Goal: Information Seeking & Learning: Learn about a topic

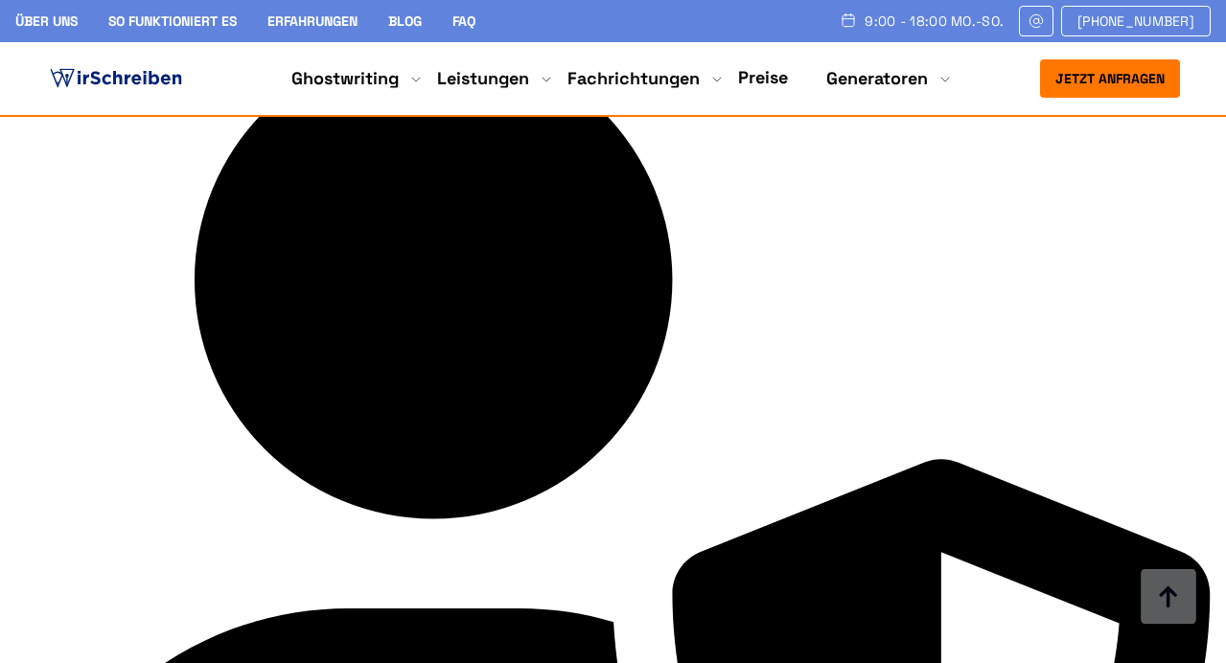
scroll to position [4349, 0]
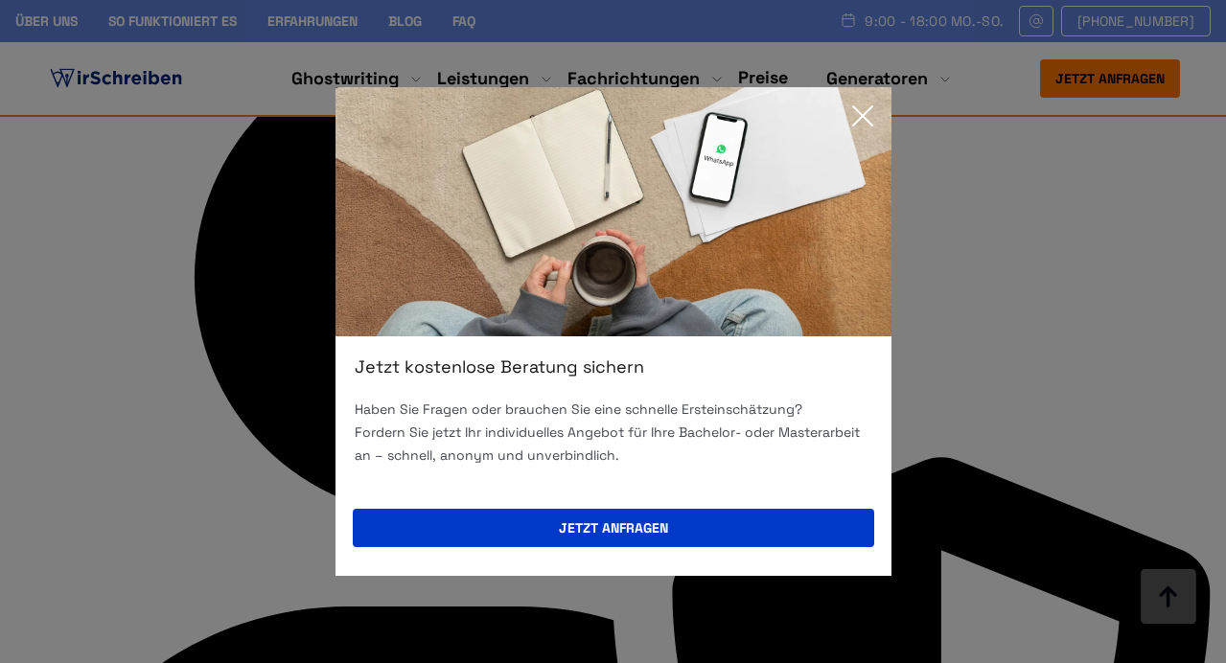
click at [859, 118] on icon at bounding box center [862, 115] width 19 height 19
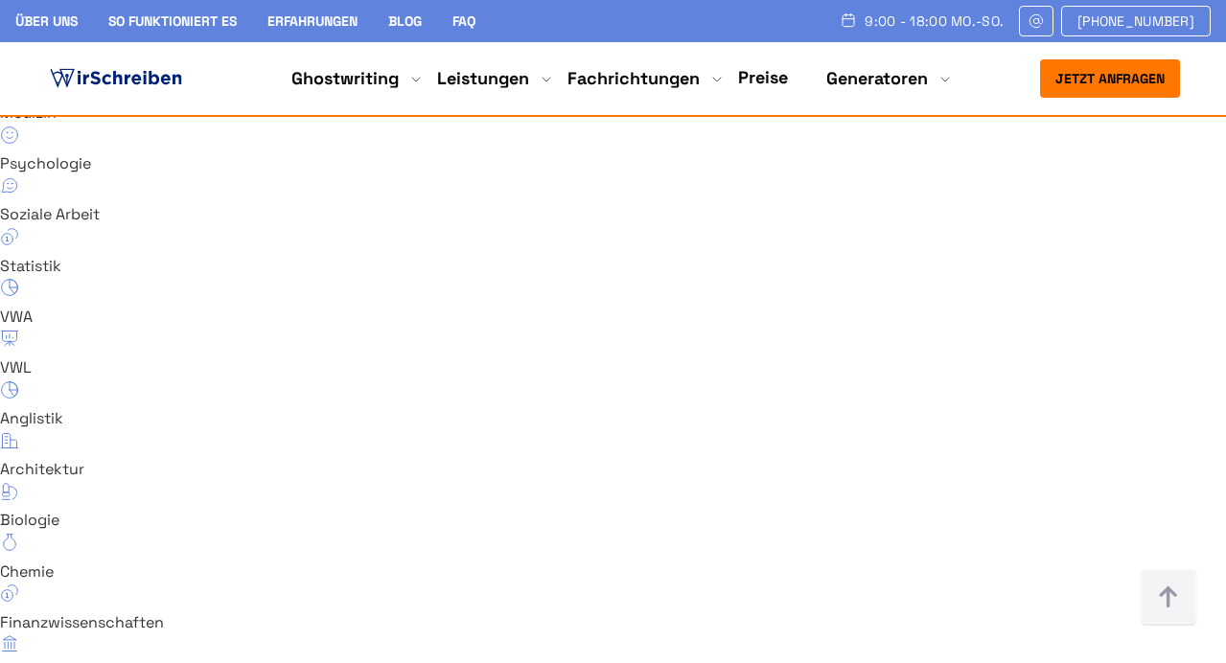
scroll to position [13068, 0]
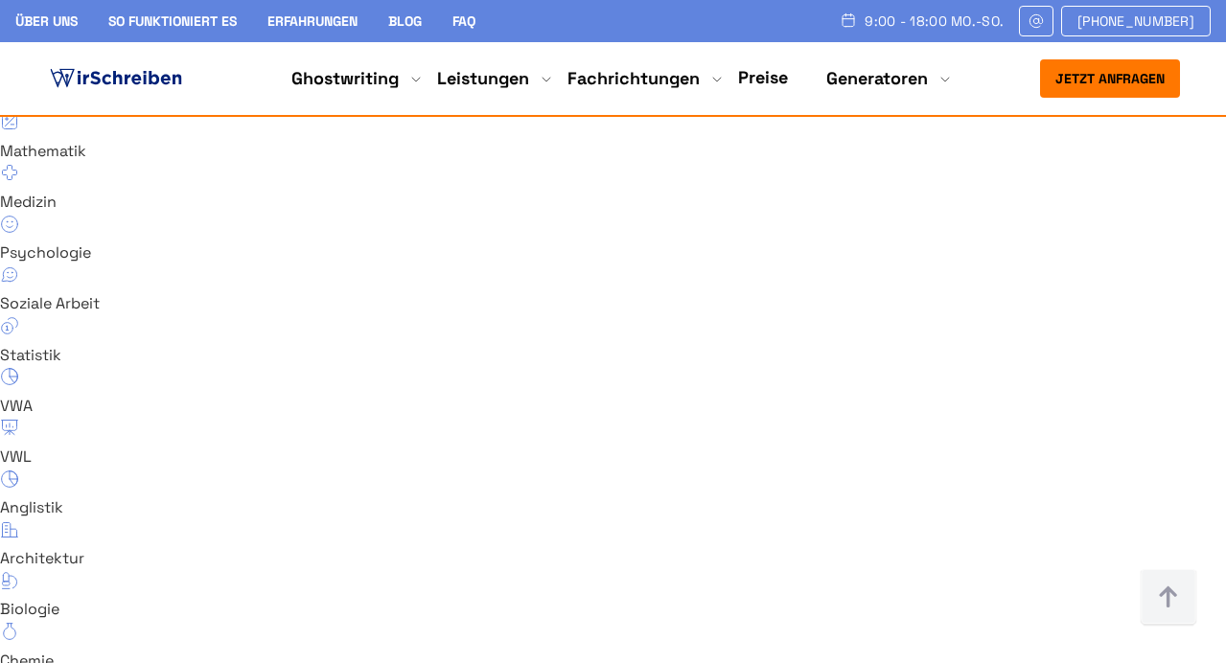
scroll to position [12978, 0]
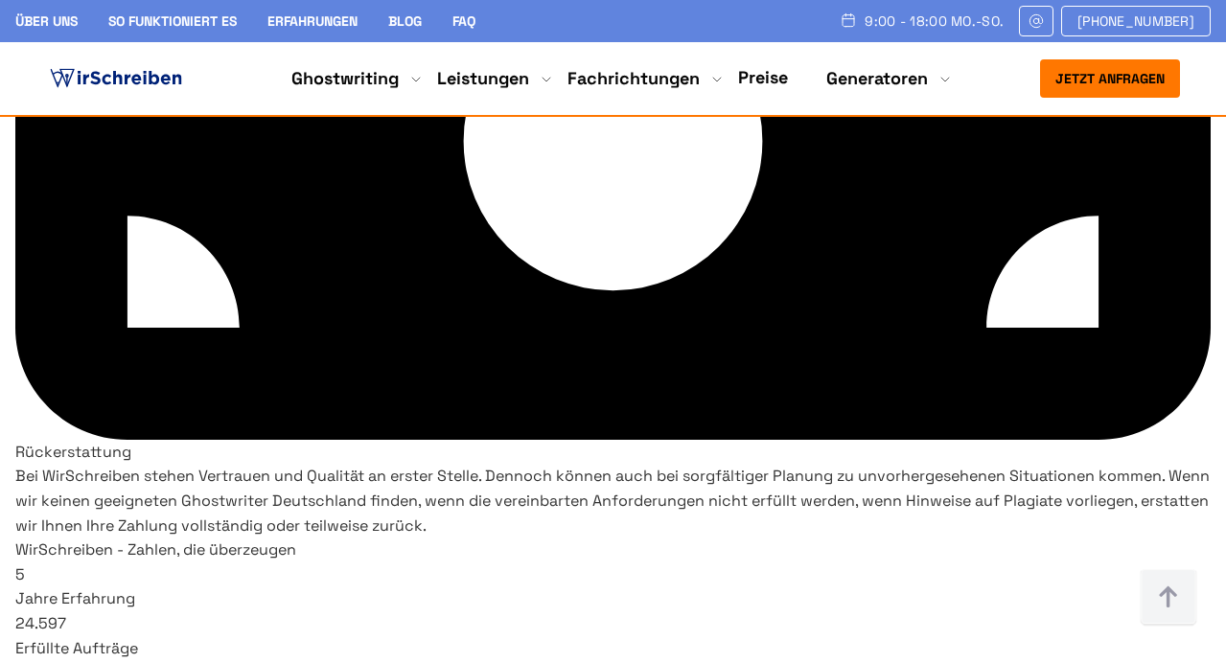
scroll to position [10760, 0]
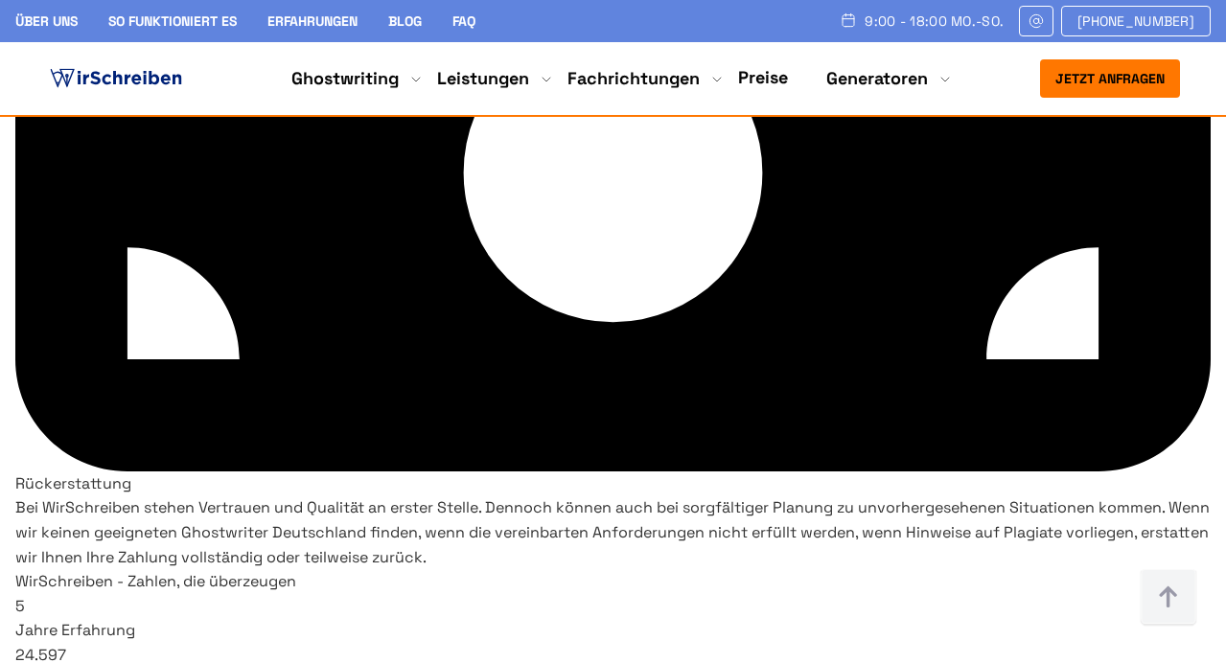
click at [765, 82] on link "Preise" at bounding box center [763, 77] width 50 height 22
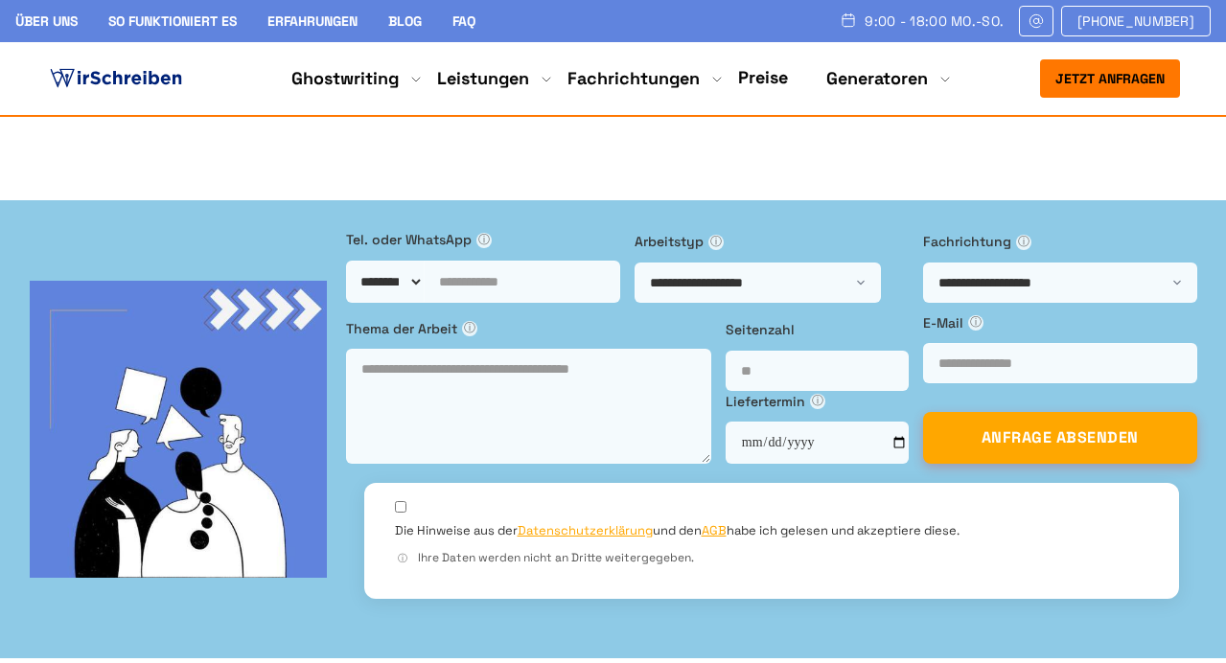
scroll to position [286, 0]
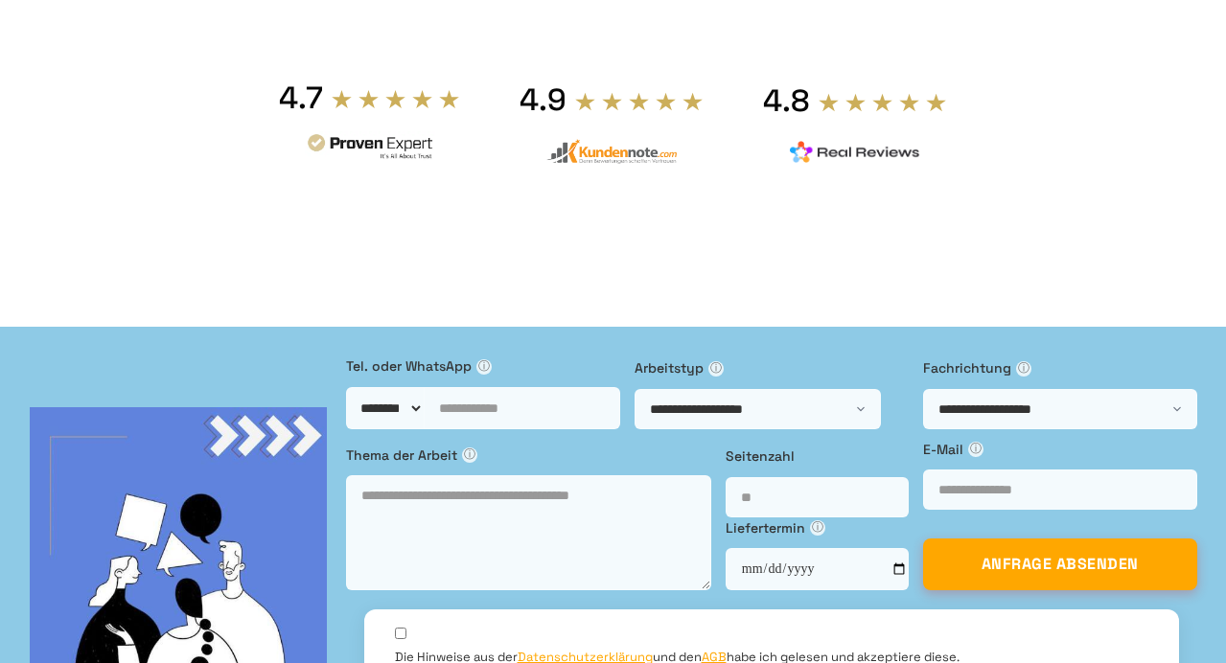
click at [492, 359] on span "ⓘ" at bounding box center [483, 366] width 15 height 15
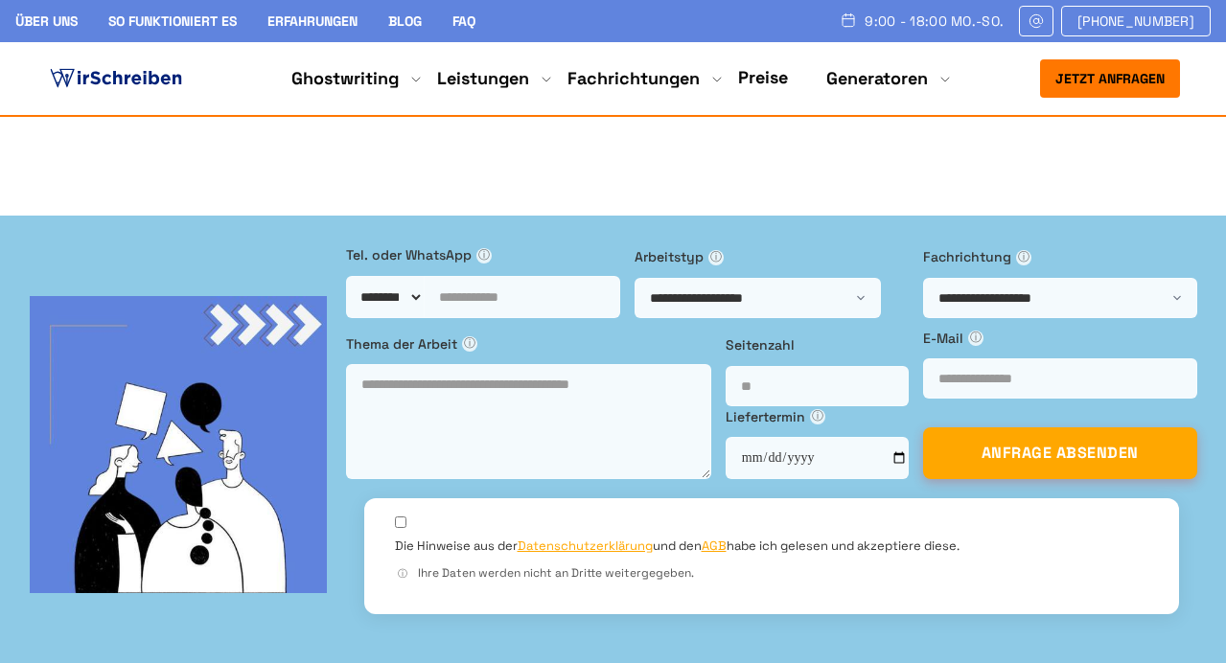
scroll to position [330, 0]
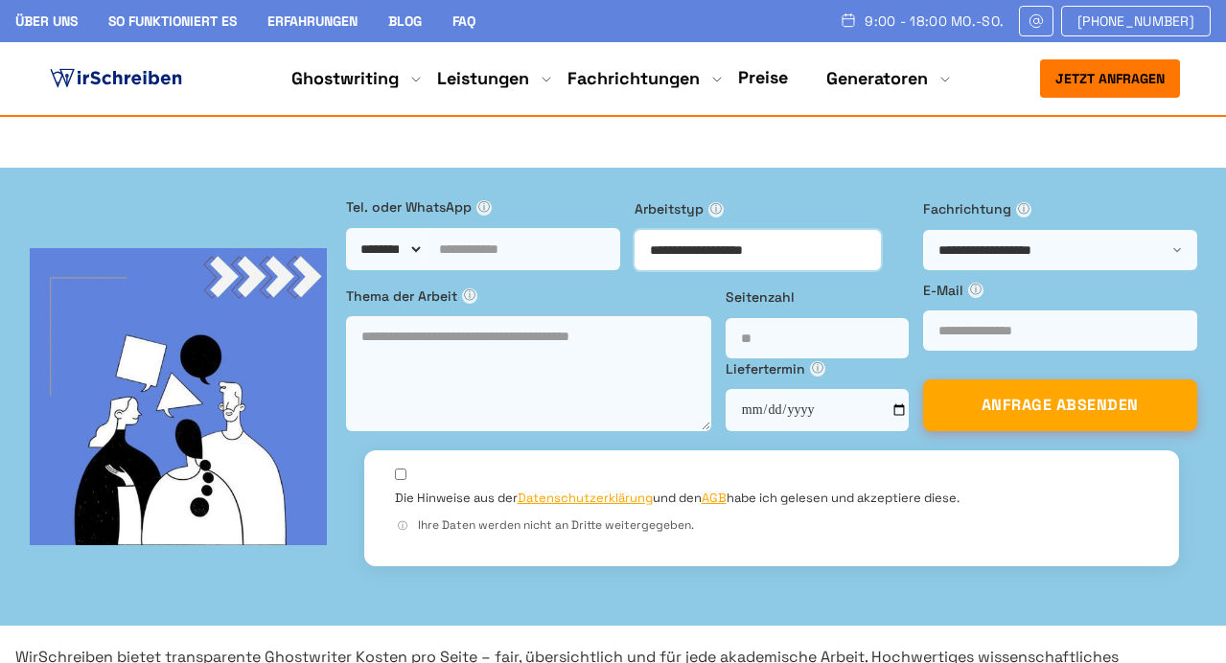
click at [852, 230] on select "**********" at bounding box center [757, 250] width 247 height 40
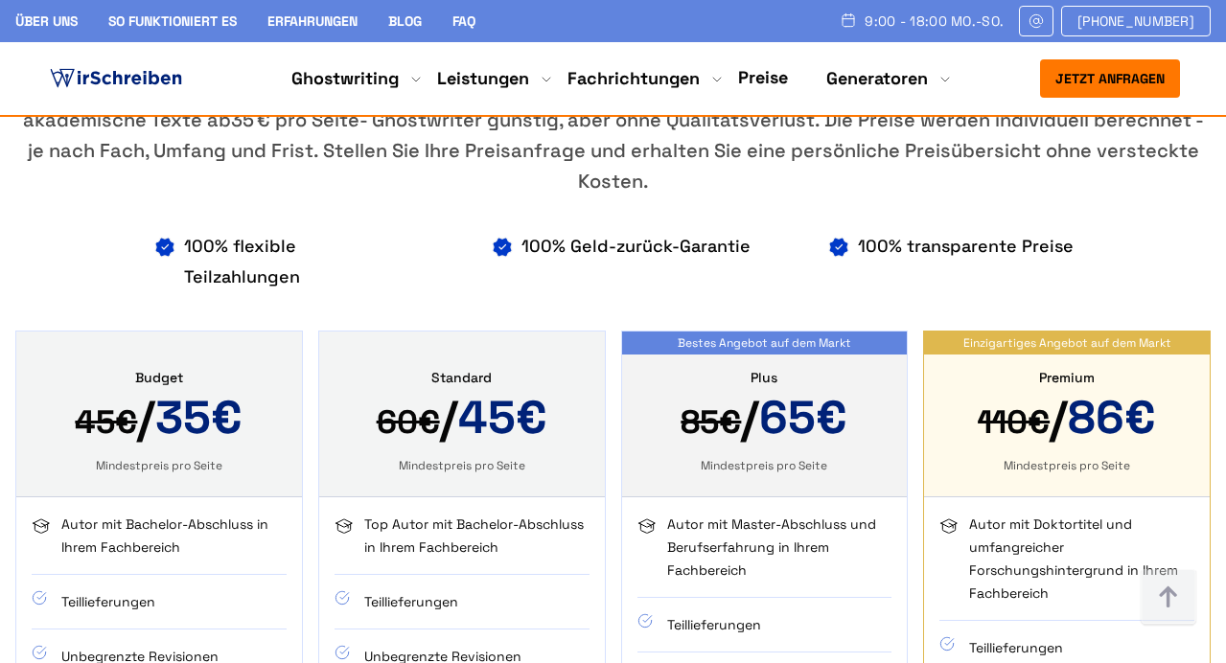
scroll to position [1127, 0]
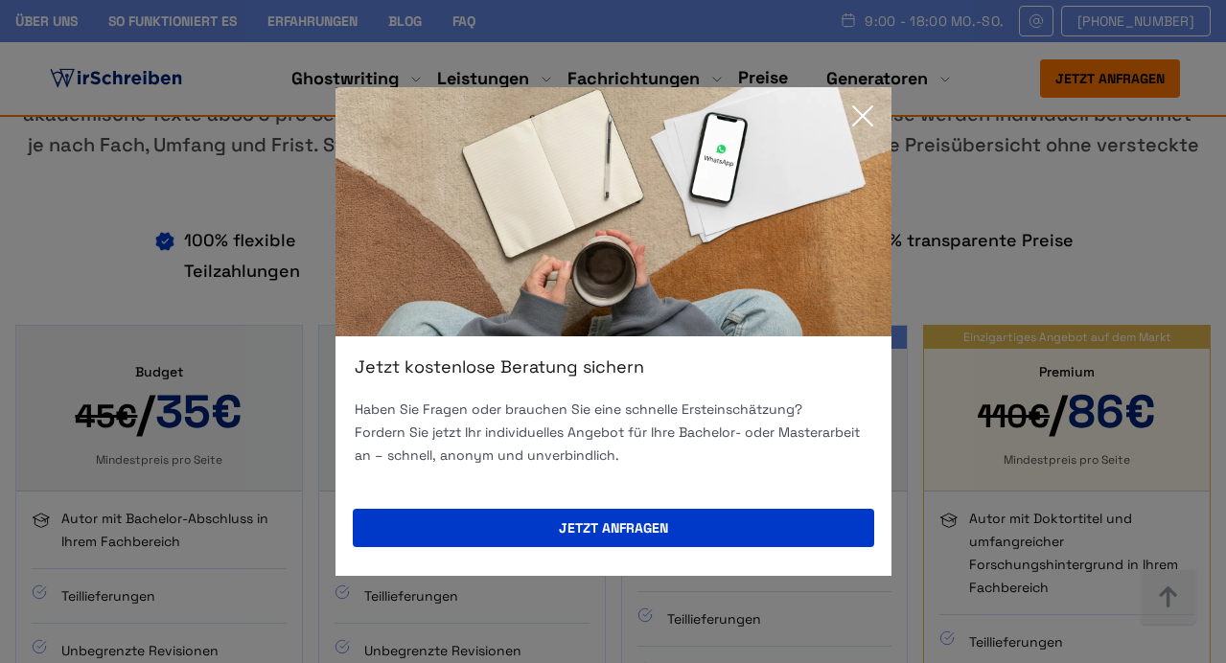
click at [884, 106] on img at bounding box center [613, 211] width 556 height 249
click at [861, 112] on icon at bounding box center [862, 116] width 38 height 38
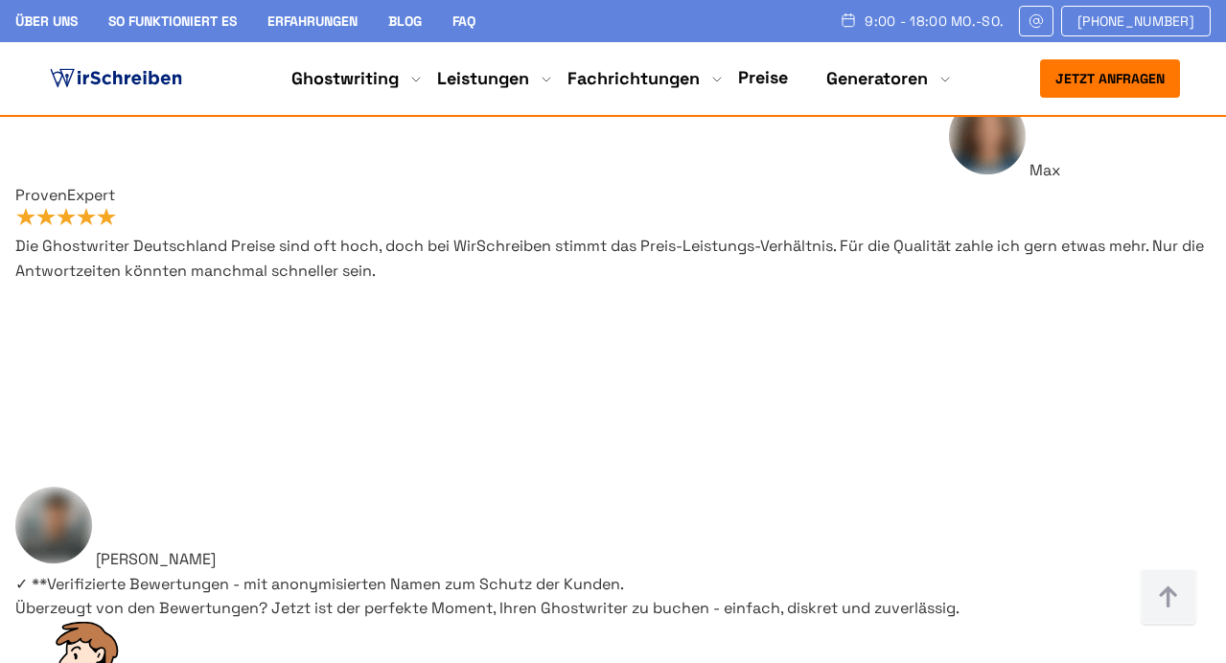
scroll to position [15818, 0]
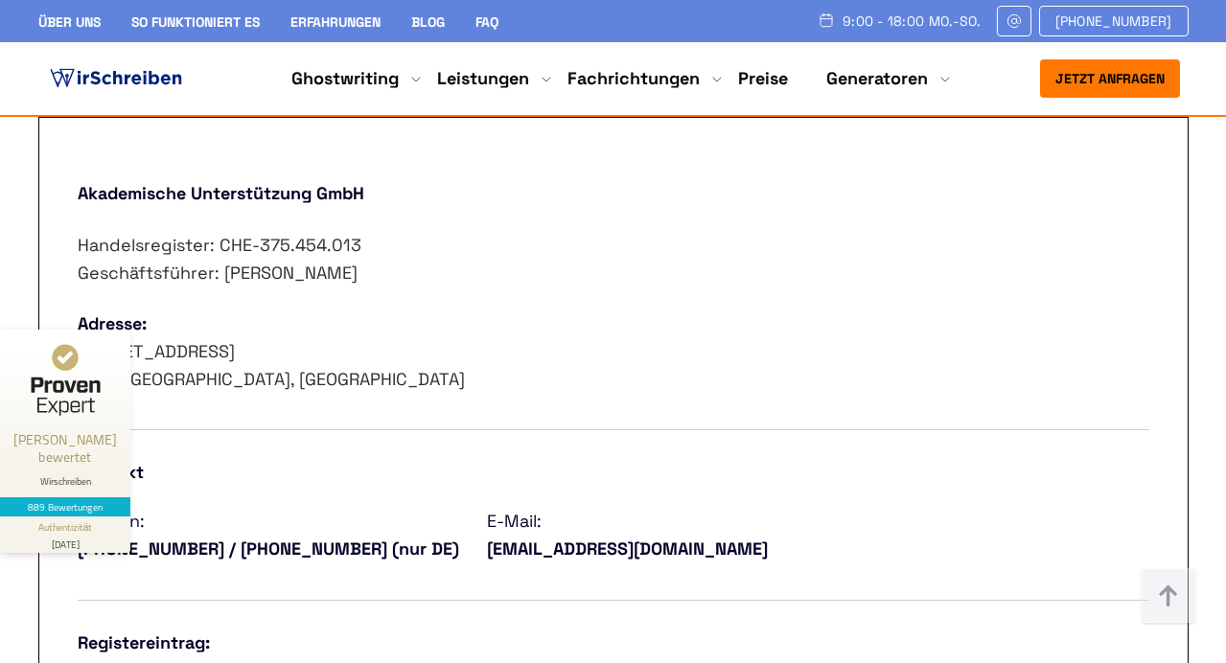
scroll to position [777, 0]
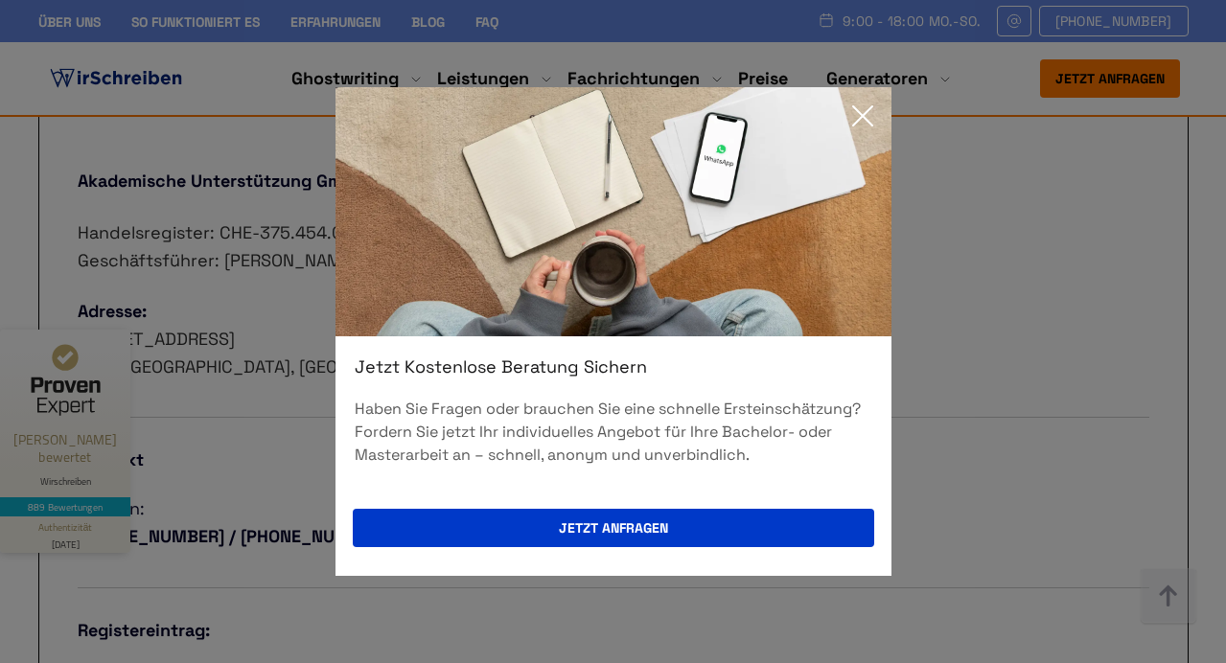
click at [860, 104] on icon at bounding box center [862, 116] width 38 height 38
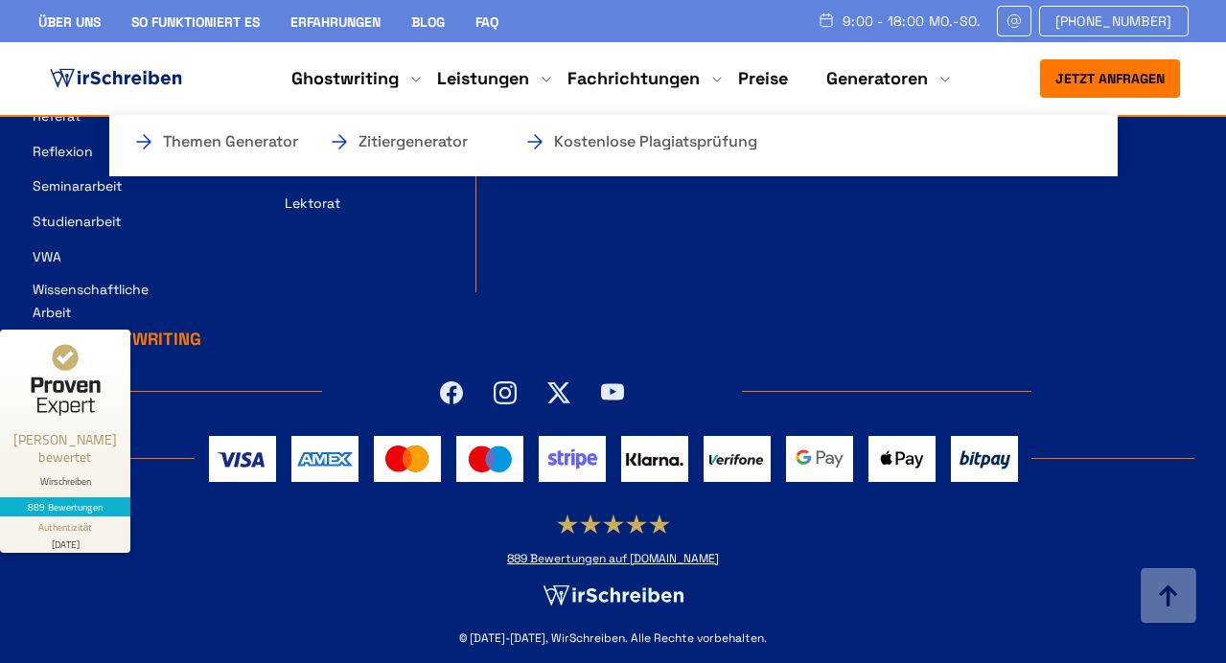
scroll to position [3450, 0]
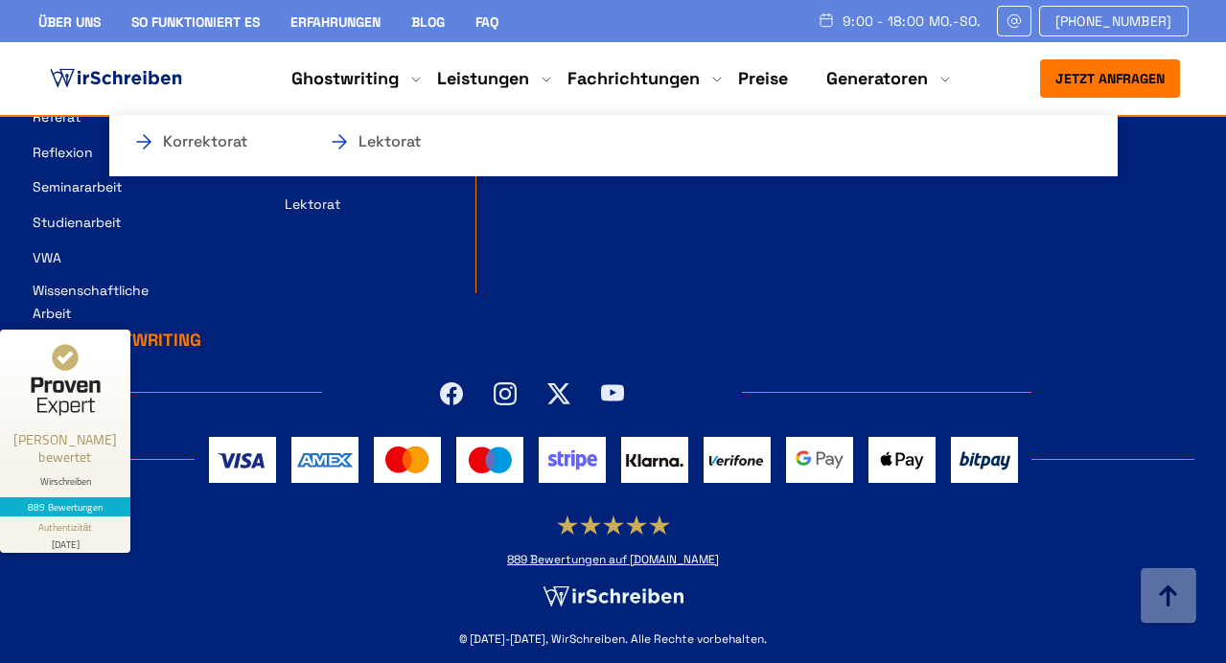
click at [475, 83] on li "Leistungen Korrektorat Lektorat" at bounding box center [483, 78] width 92 height 23
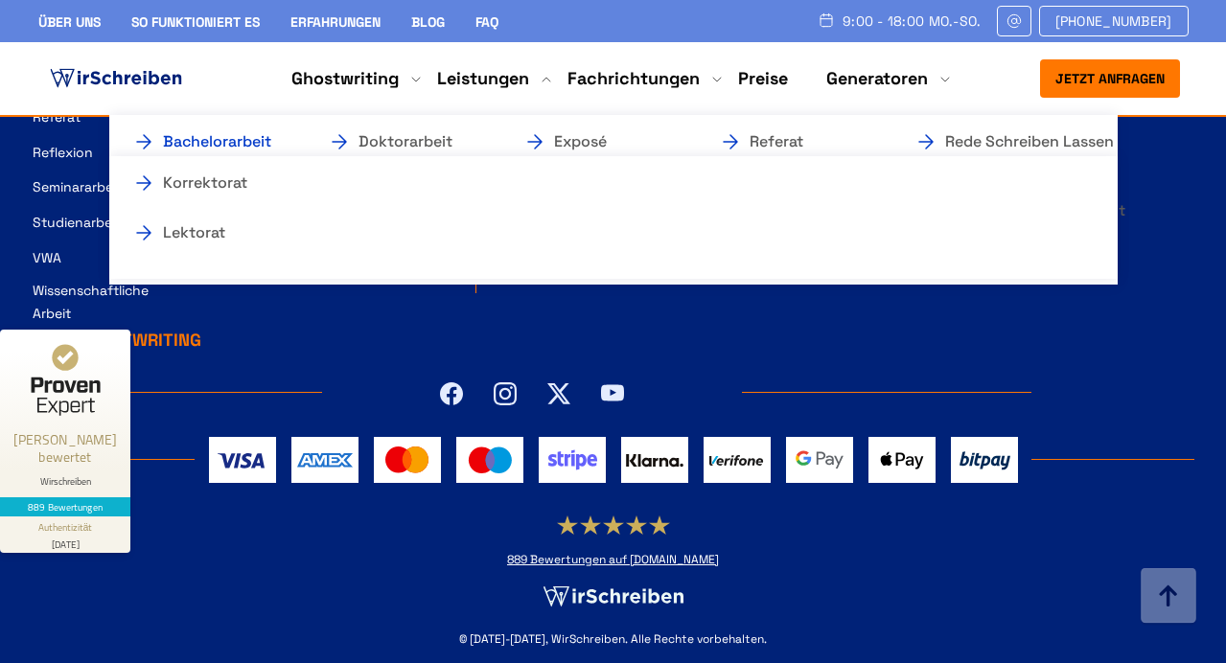
click at [241, 139] on link "Bachelorarbeit" at bounding box center [228, 141] width 192 height 23
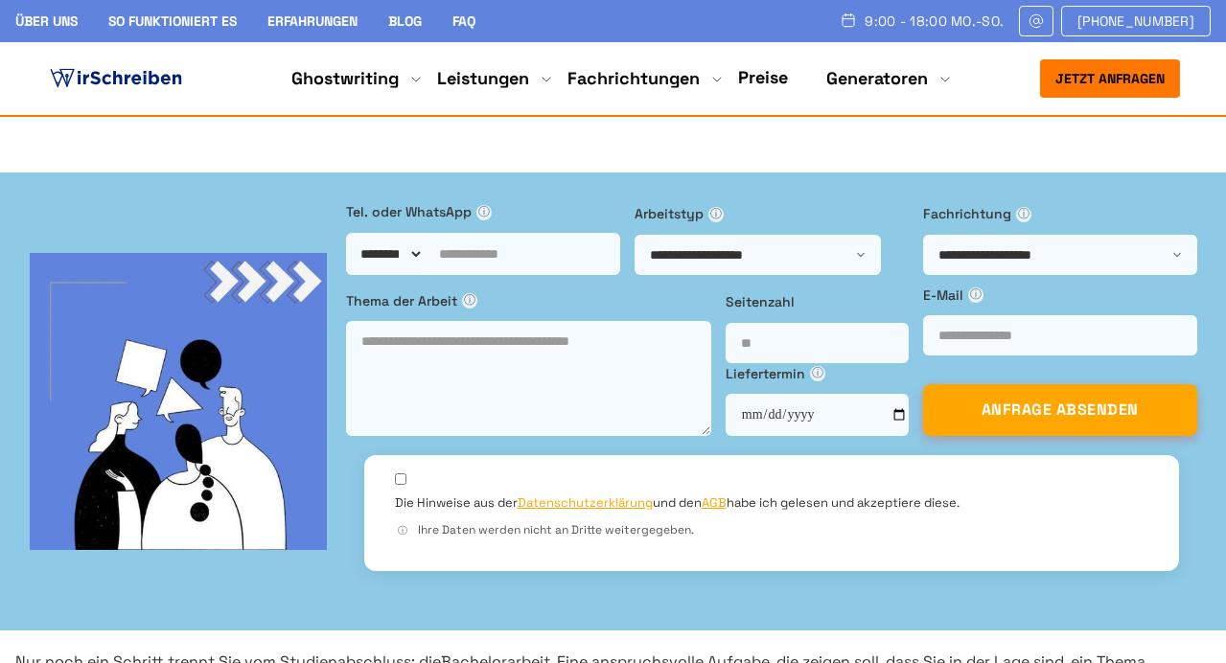
scroll to position [324, 0]
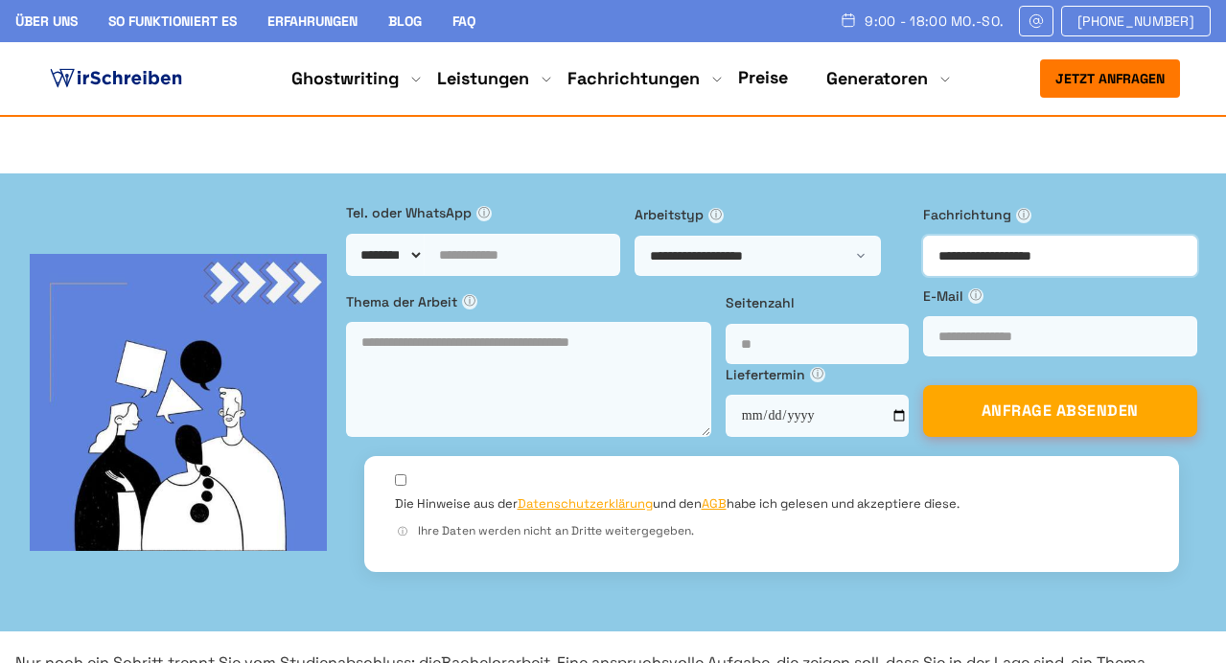
click at [1053, 236] on select "**********" at bounding box center [1060, 256] width 274 height 40
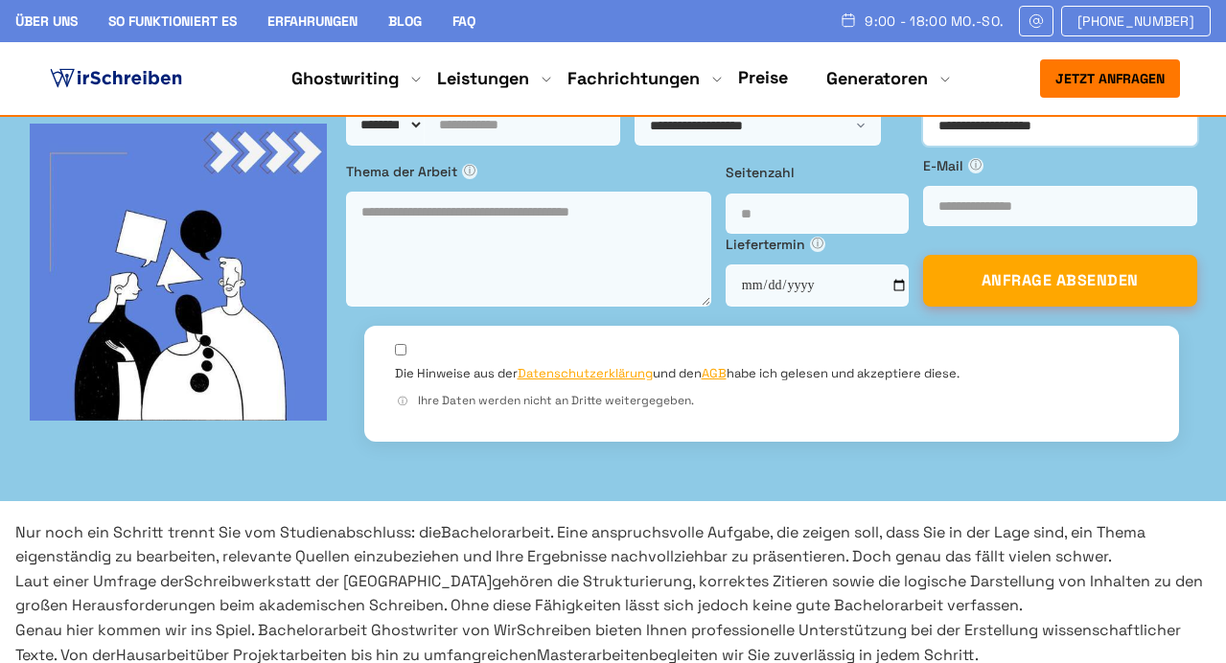
scroll to position [460, 0]
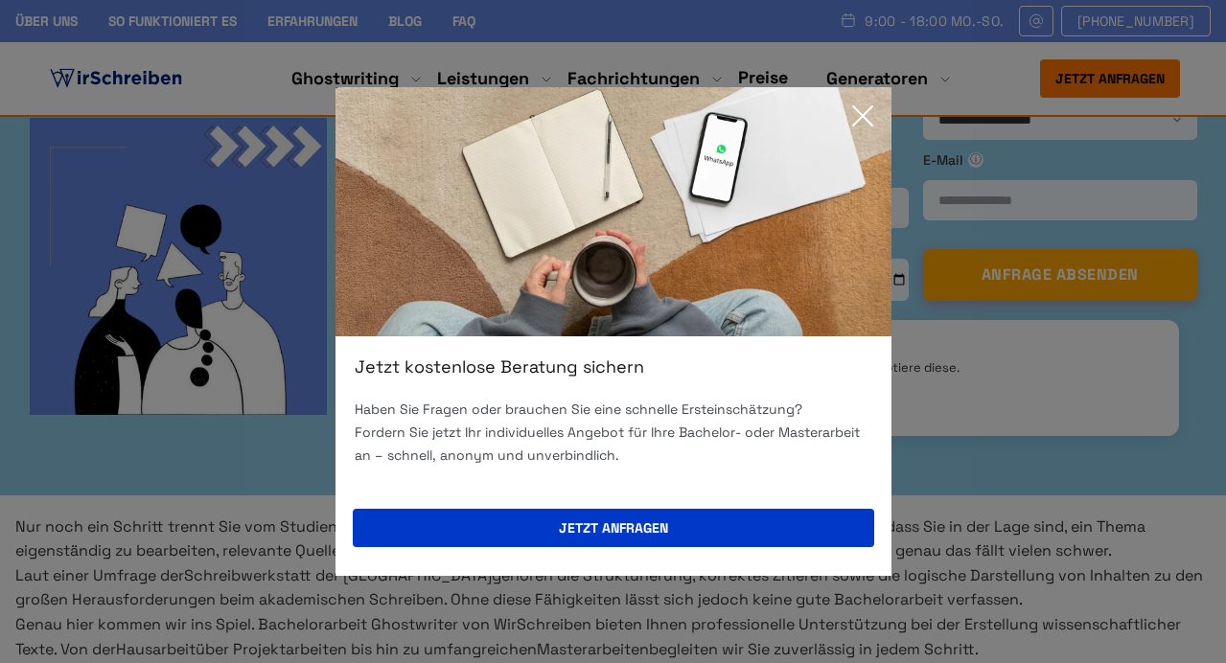
click at [858, 113] on icon at bounding box center [862, 116] width 38 height 38
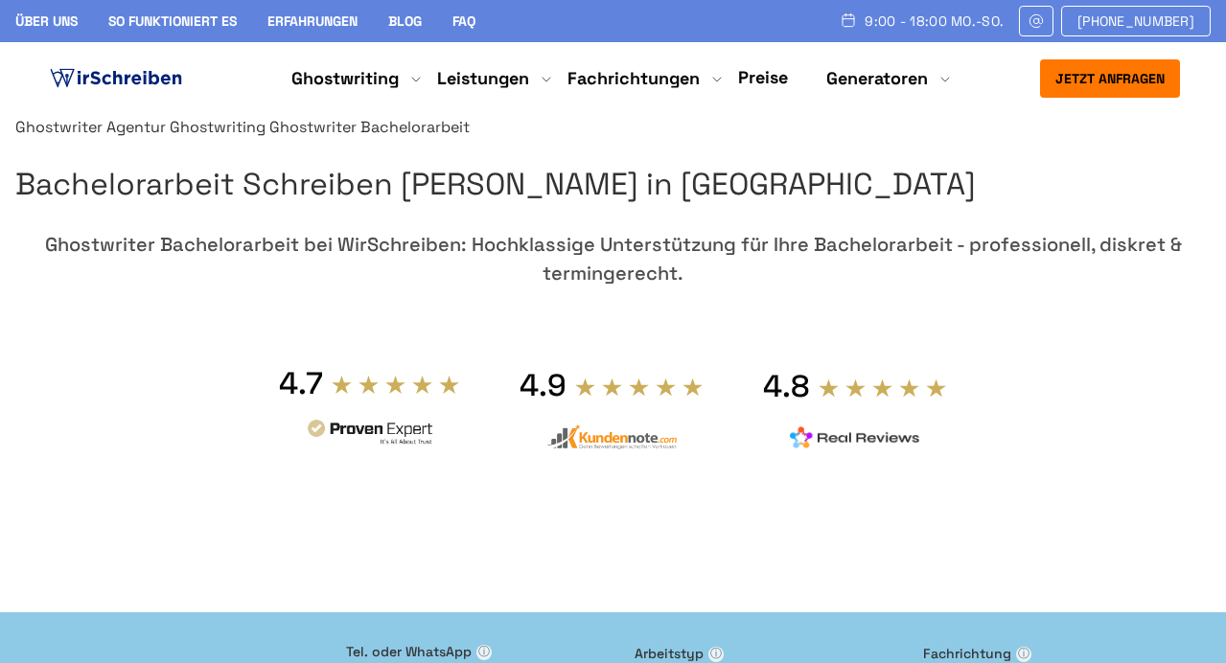
scroll to position [0, 0]
